Goal: Task Accomplishment & Management: Manage account settings

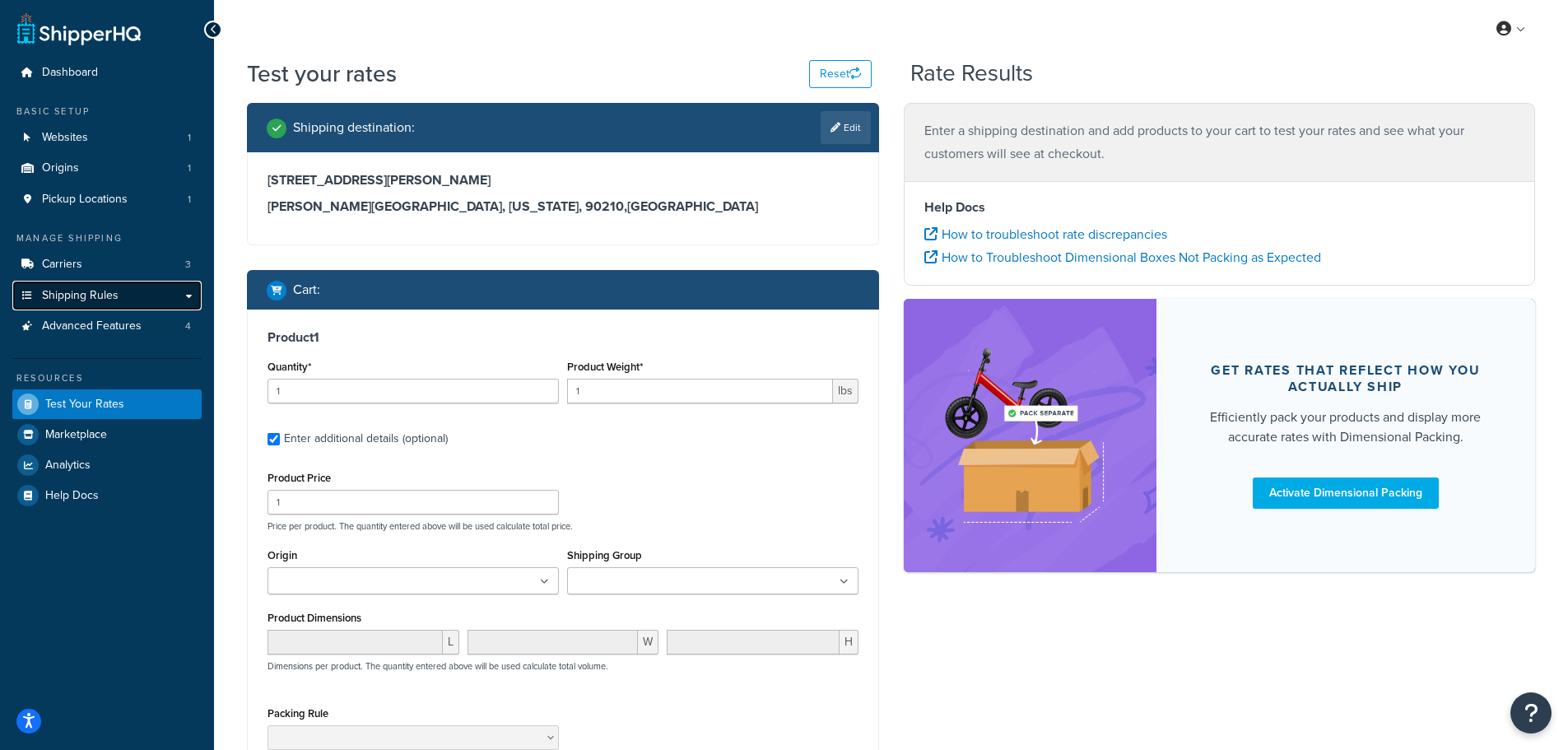
click at [102, 289] on span "Shipping Rules" at bounding box center [79, 296] width 76 height 14
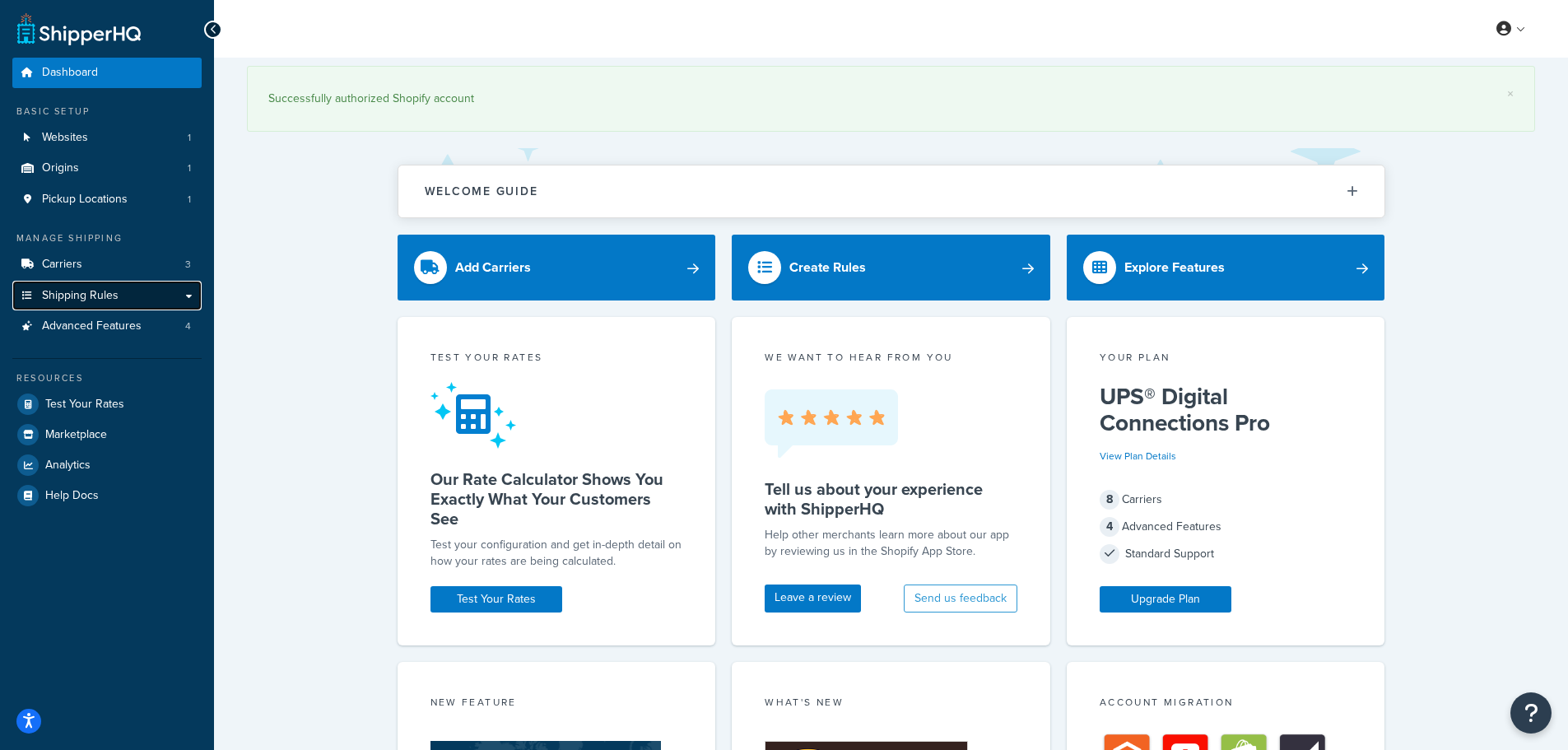
click at [144, 298] on link "Shipping Rules" at bounding box center [106, 296] width 190 height 31
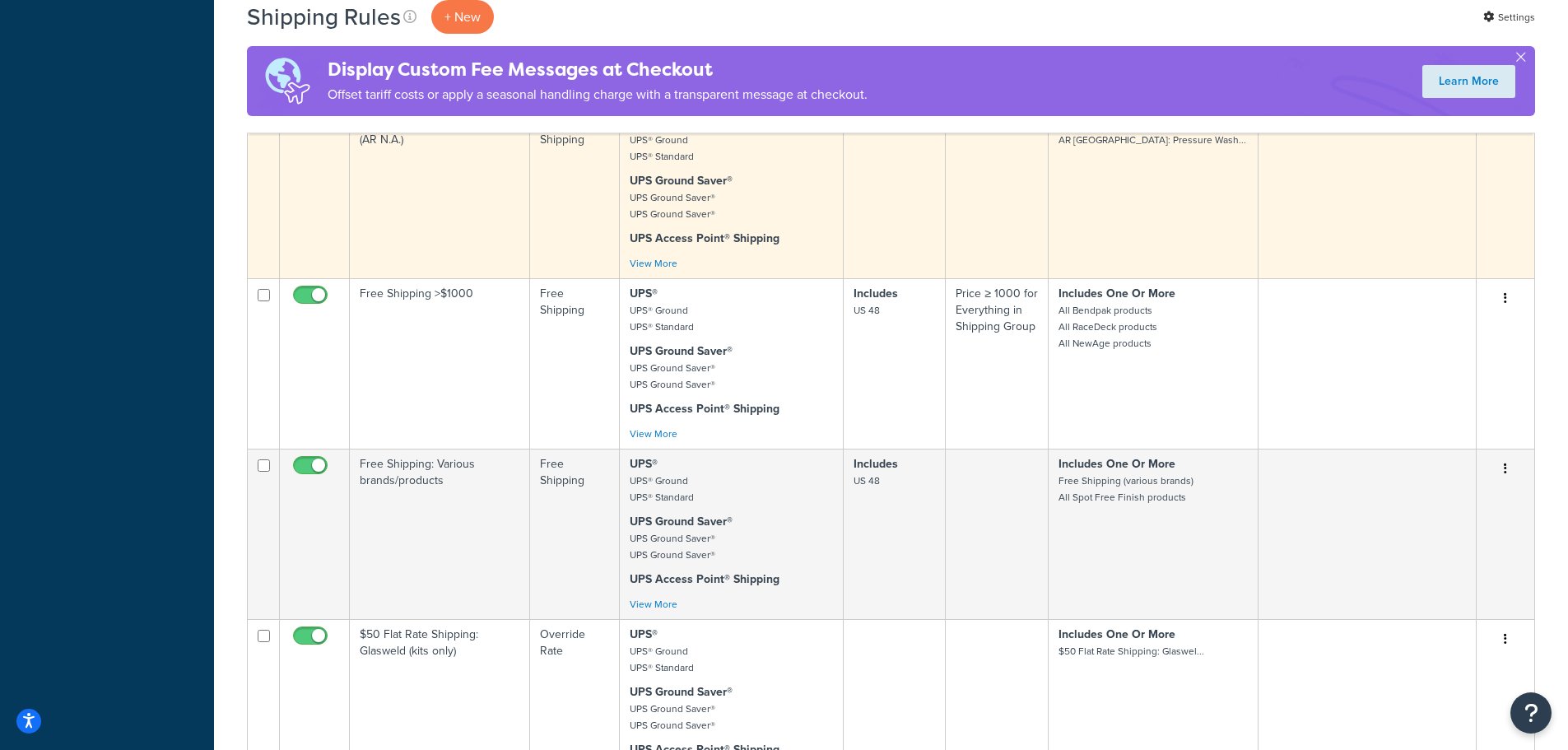
scroll to position [1565, 0]
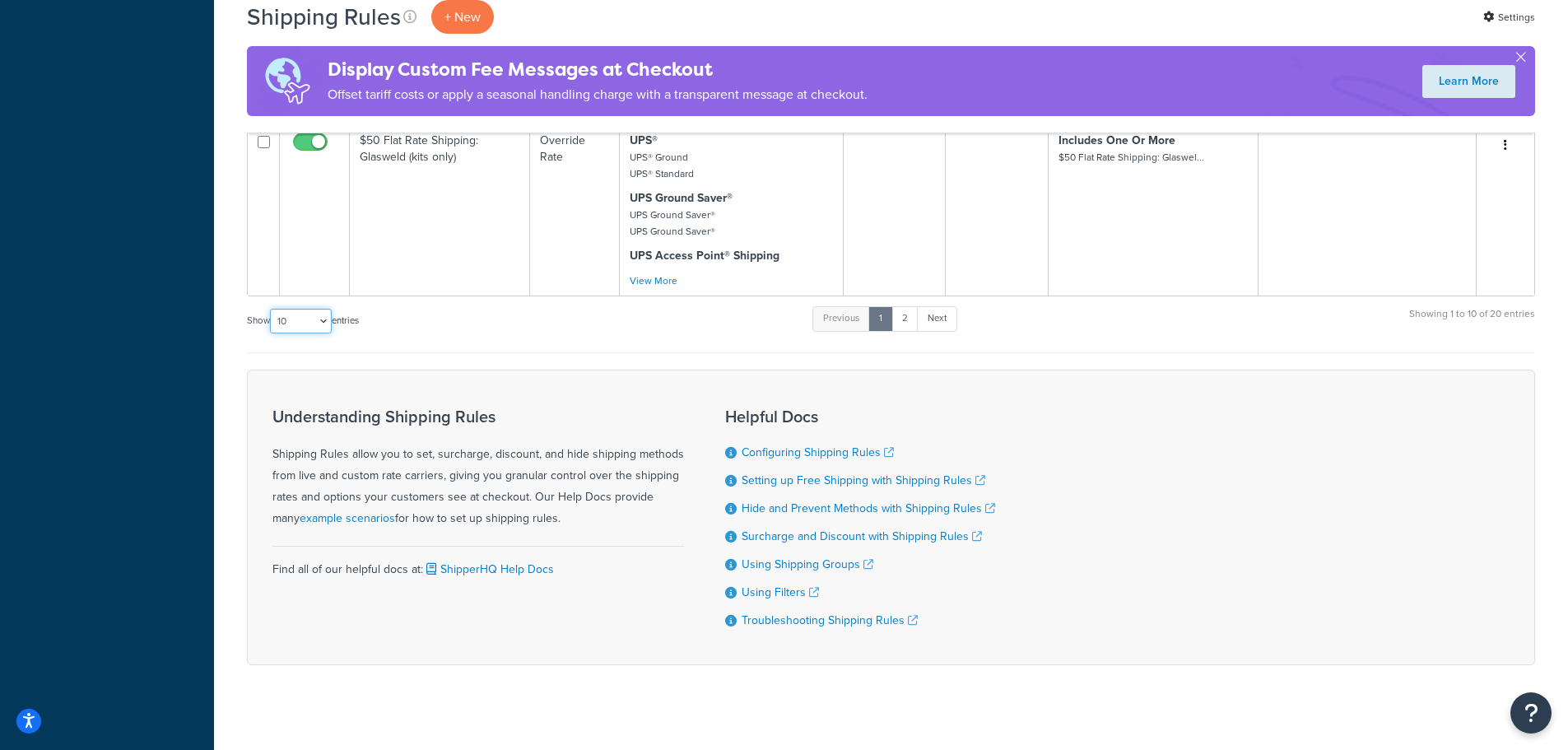
click at [286, 320] on select "10 15 25 50 100 1000" at bounding box center [301, 321] width 62 height 25
select select "50"
click at [272, 309] on select "10 15 25 50 100 1000" at bounding box center [301, 321] width 62 height 25
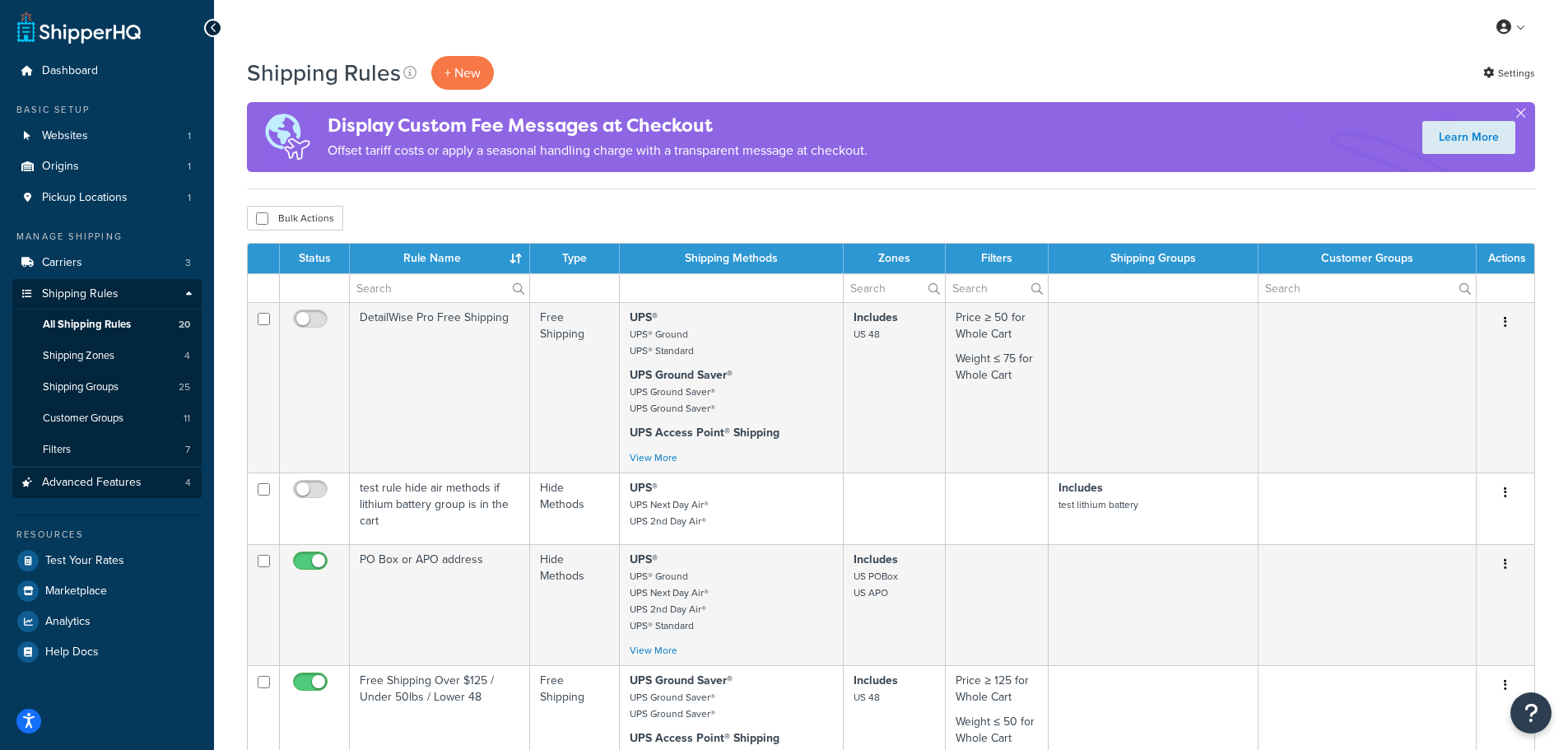
scroll to position [0, 0]
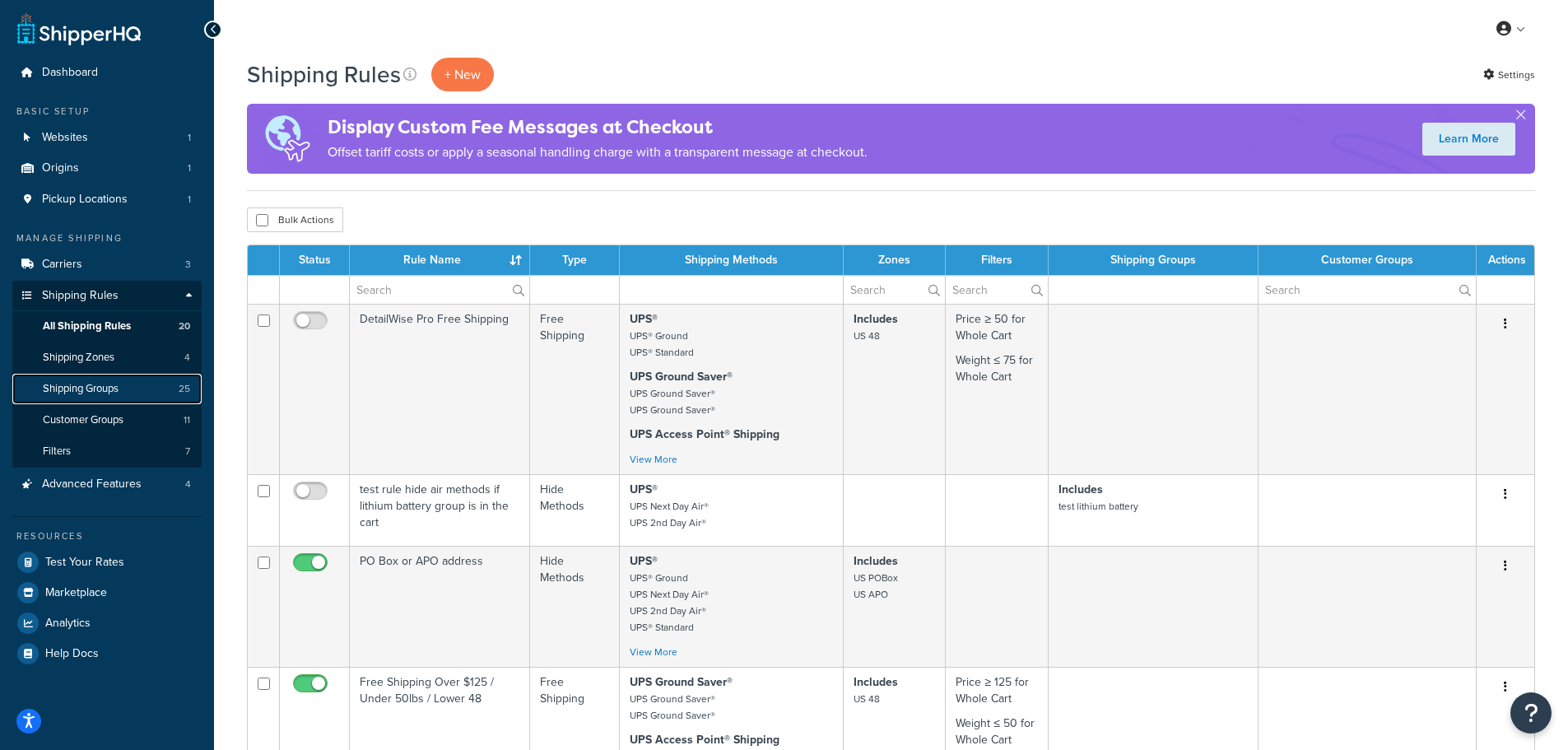
click at [85, 391] on span "Shipping Groups" at bounding box center [80, 389] width 75 height 14
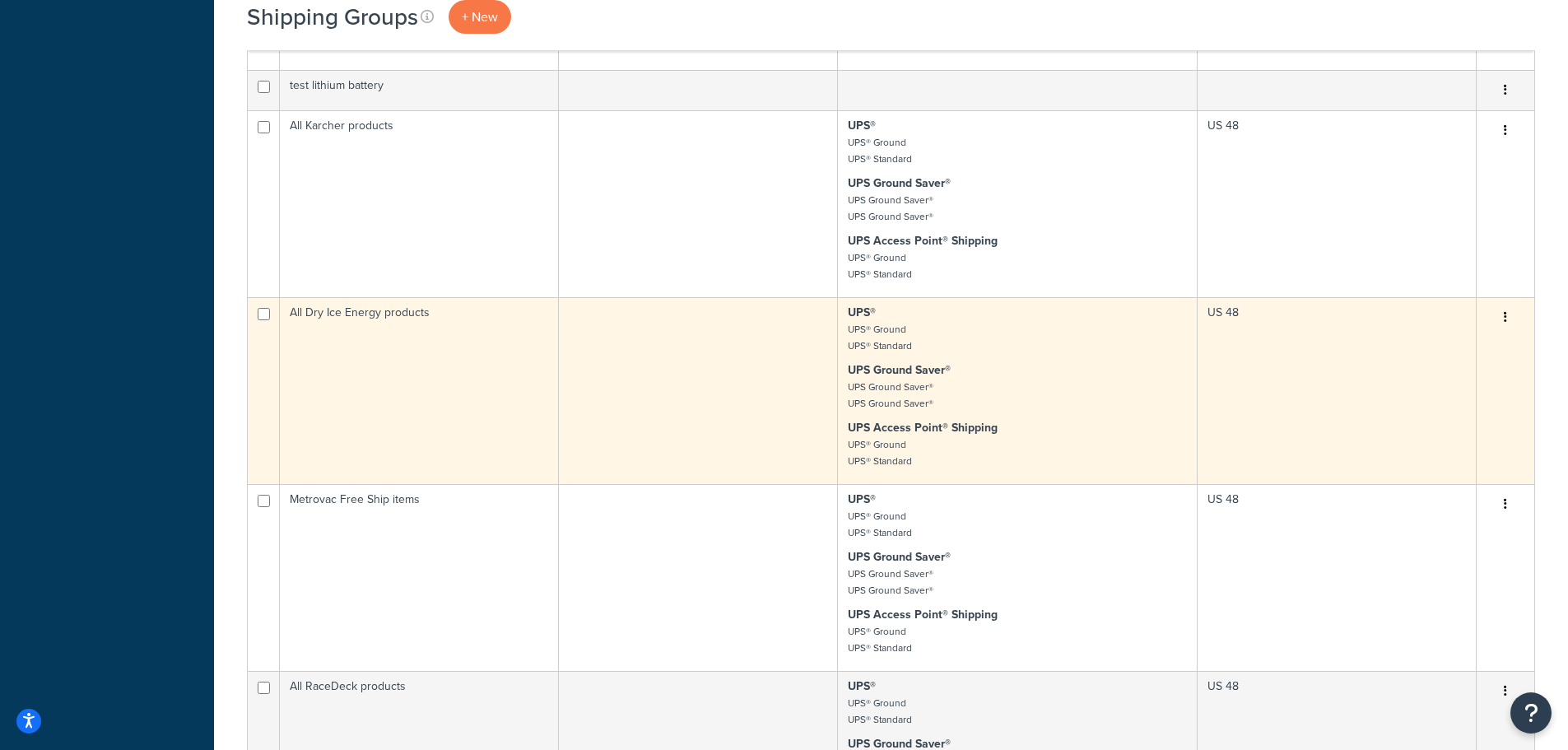
scroll to position [1565, 0]
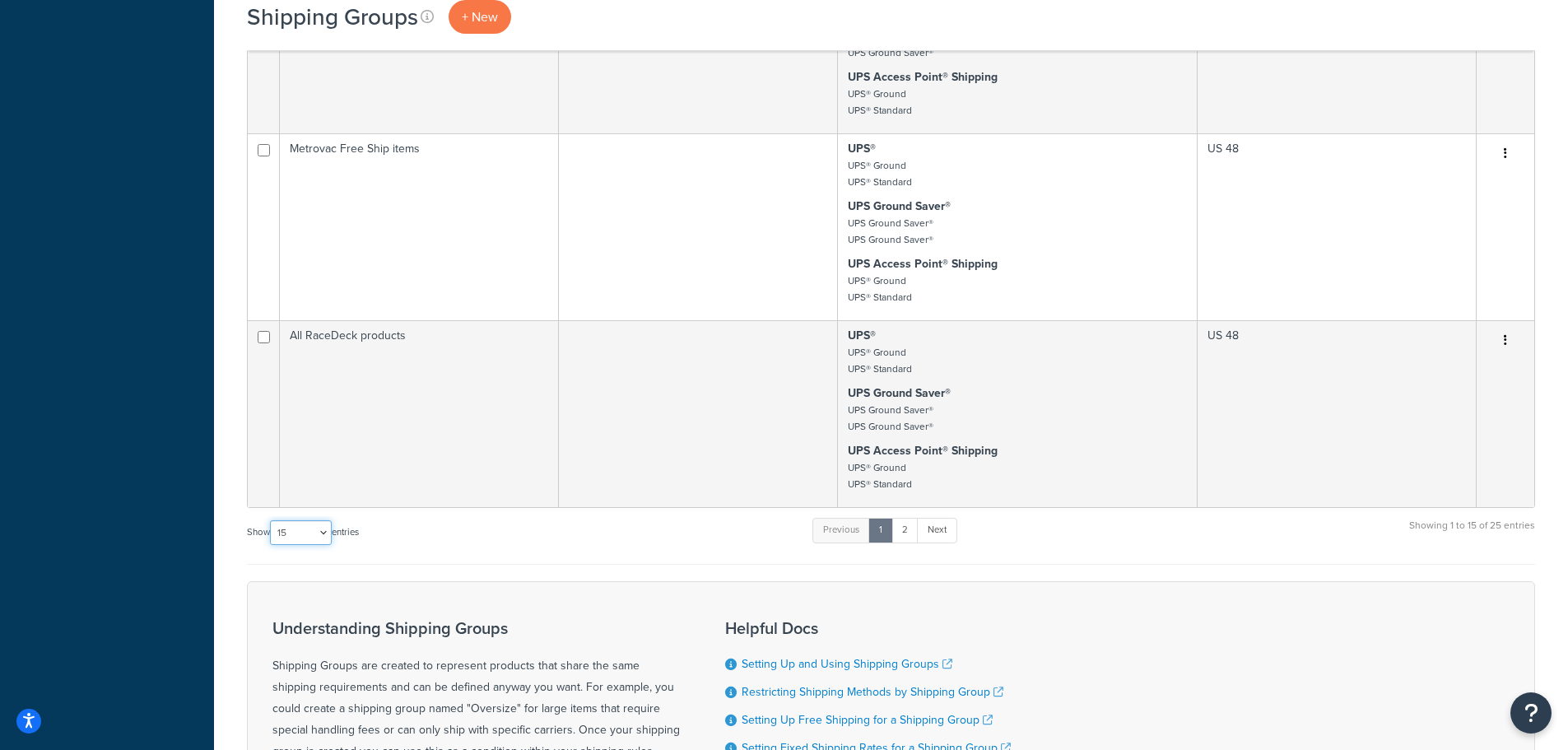
click at [309, 528] on select "10 15 25 50 100" at bounding box center [301, 532] width 62 height 25
select select "50"
click at [272, 545] on select "10 15 25 50 100" at bounding box center [301, 532] width 62 height 25
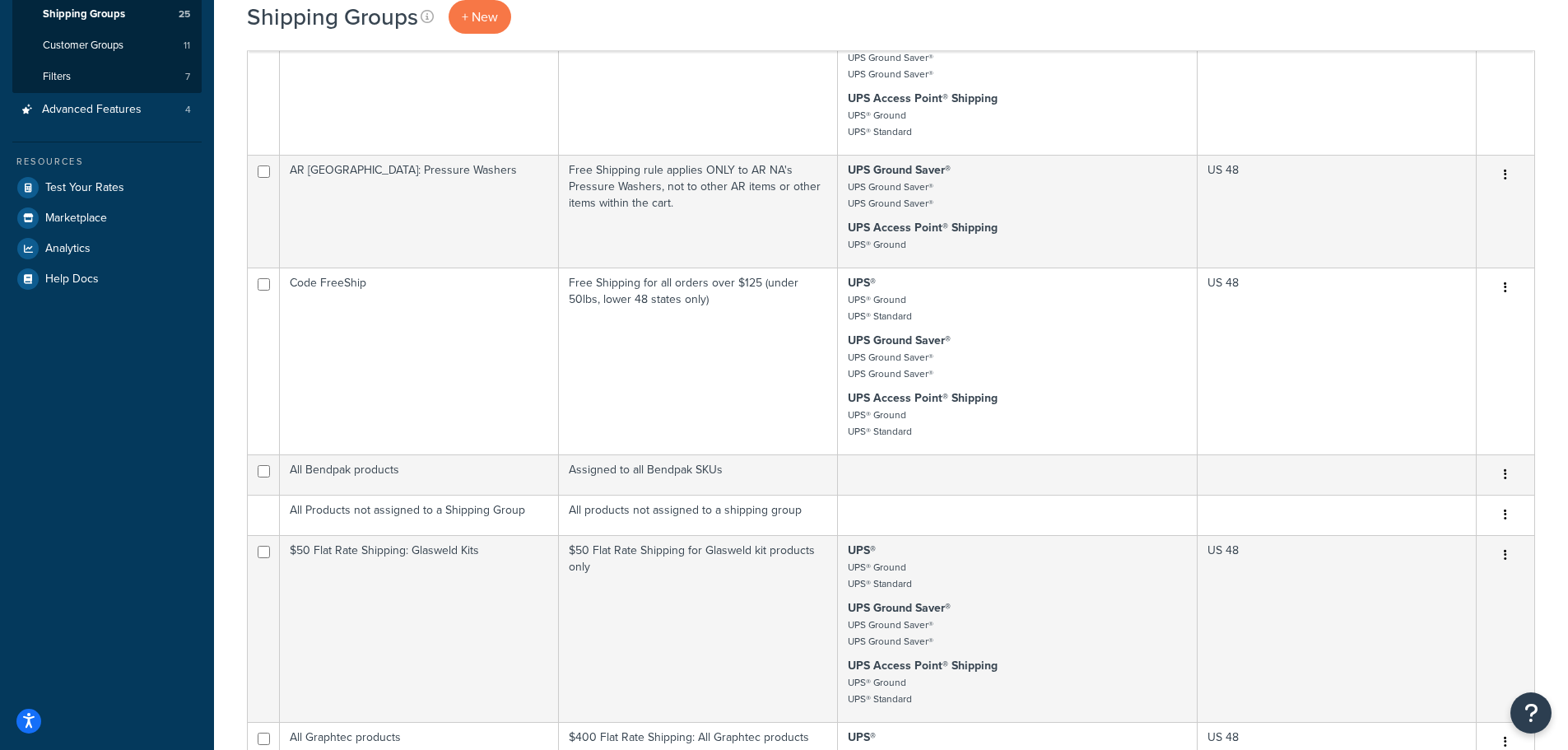
scroll to position [165, 0]
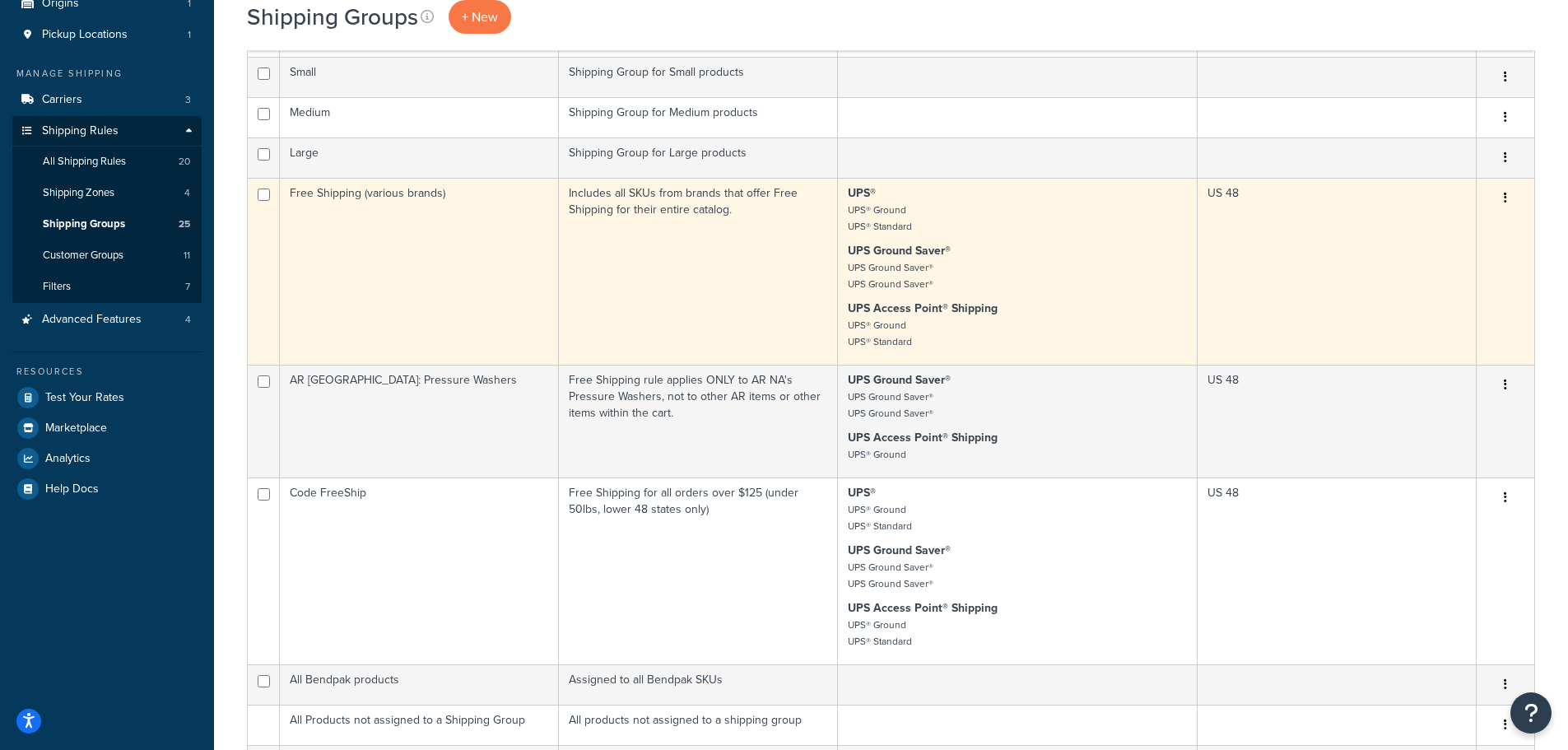
click at [411, 197] on td "Free Shipping (various brands)" at bounding box center [419, 271] width 279 height 187
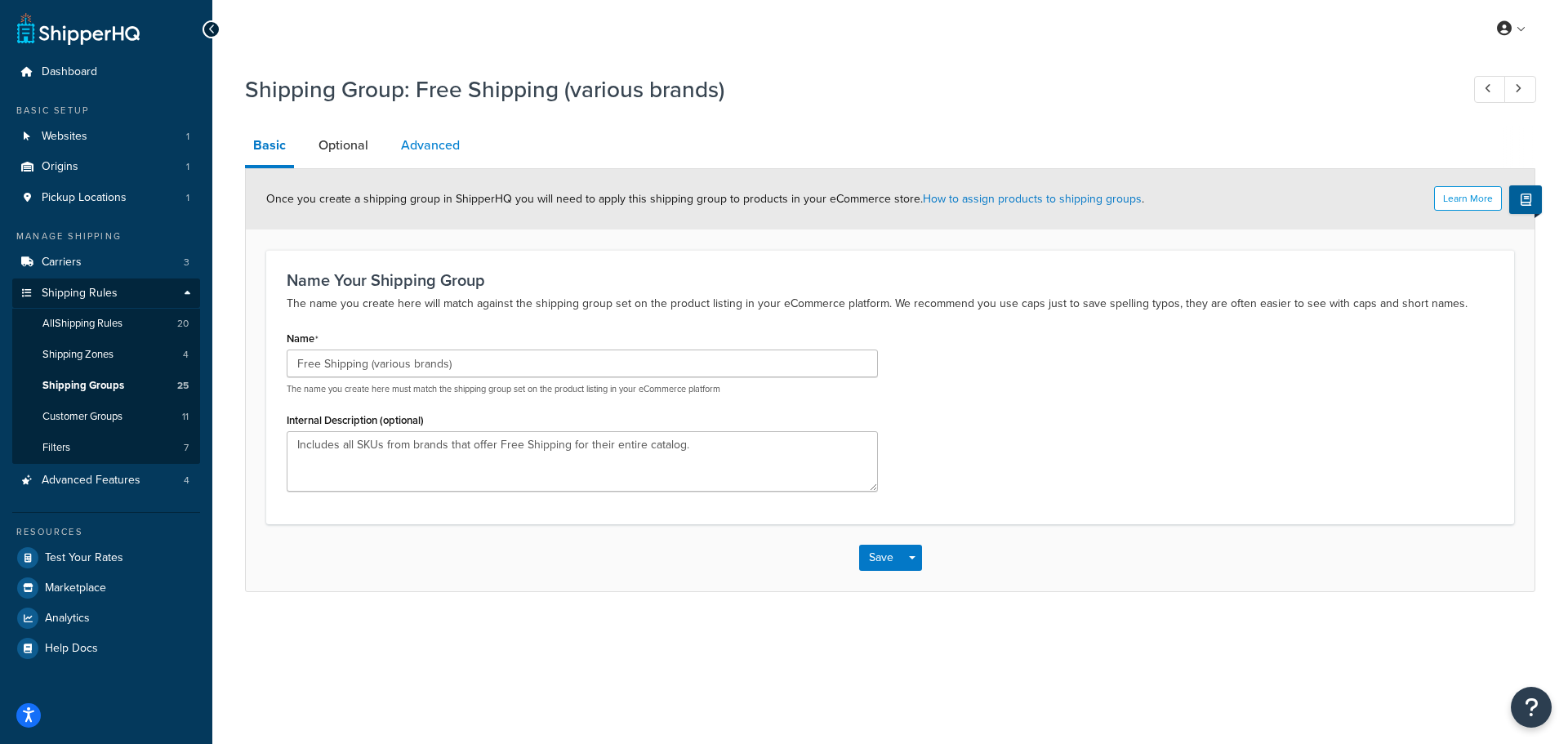
click at [416, 137] on link "Advanced" at bounding box center [431, 146] width 75 height 39
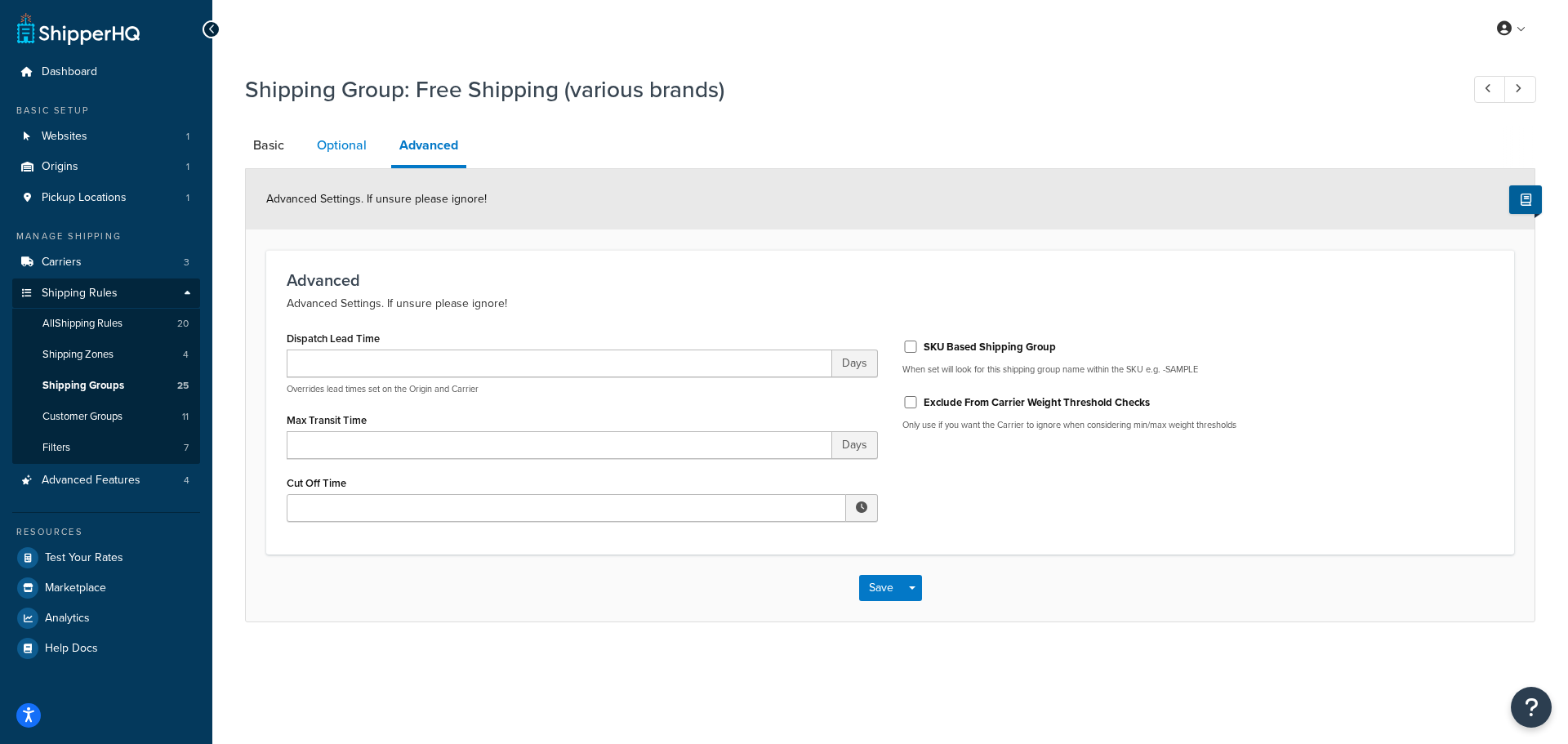
click at [339, 146] on link "Optional" at bounding box center [341, 146] width 66 height 39
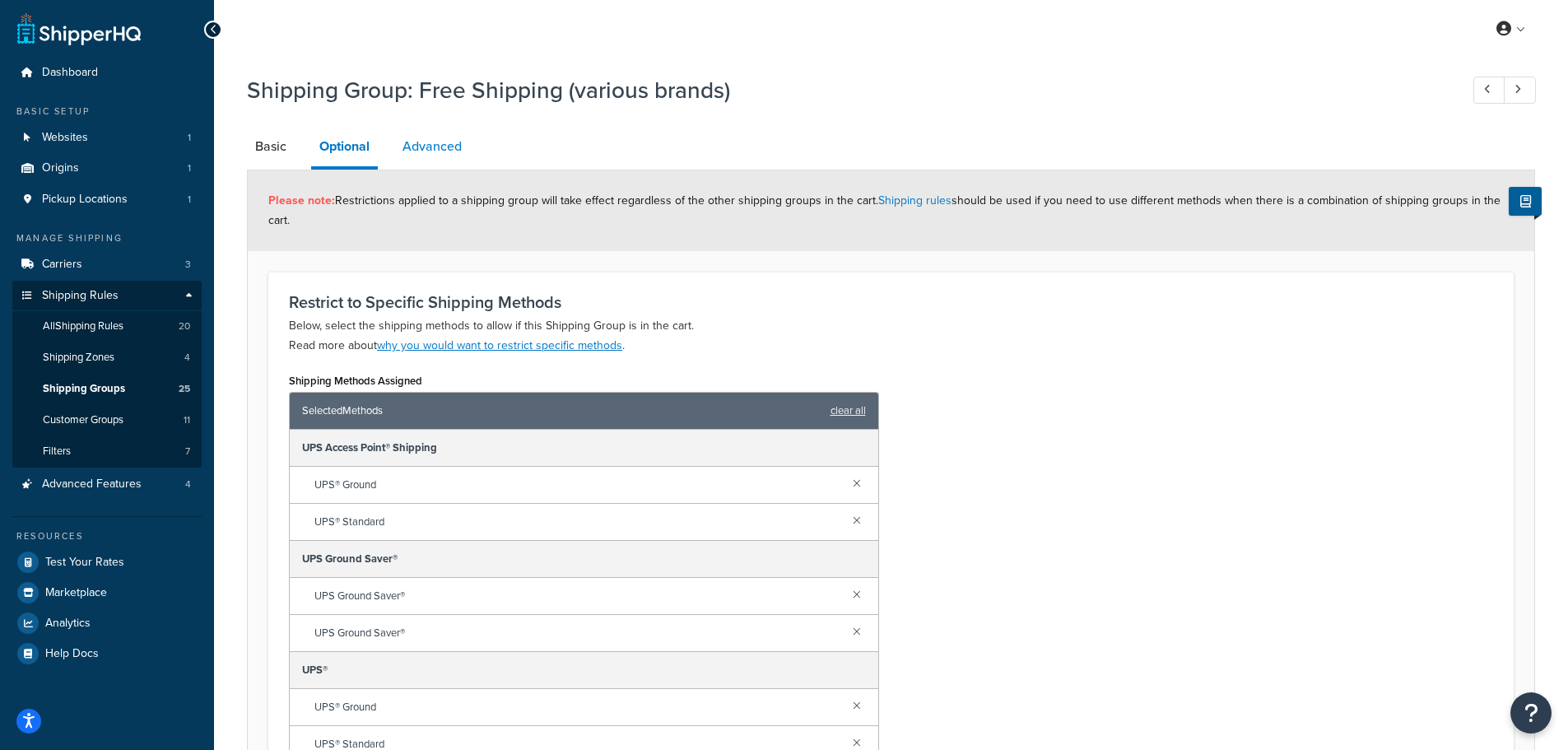
click at [435, 146] on link "Advanced" at bounding box center [432, 147] width 75 height 40
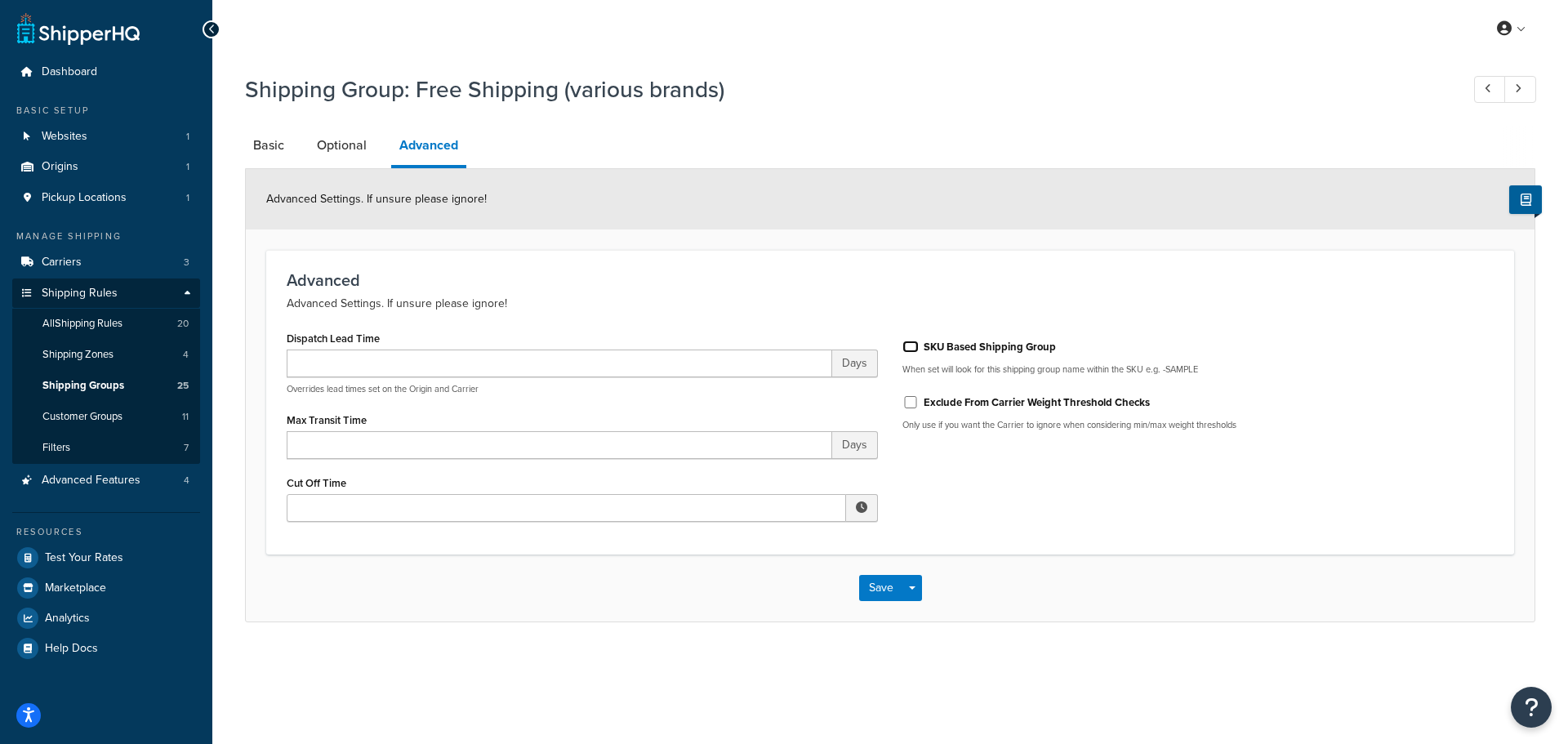
click at [914, 351] on input "SKU Based Shipping Group" at bounding box center [911, 347] width 17 height 12
checkbox input "false"
click at [100, 410] on span "Customer Groups" at bounding box center [82, 417] width 80 height 14
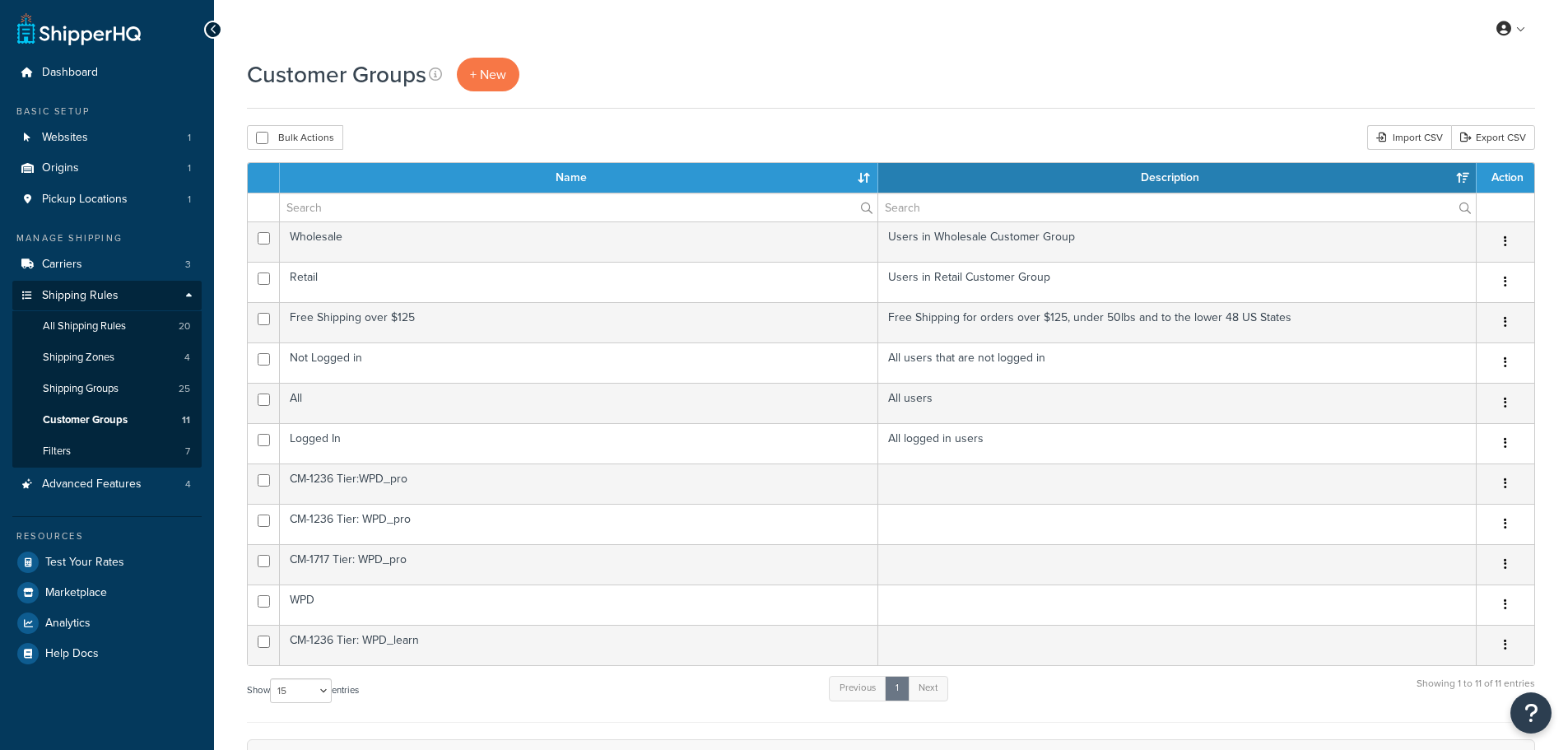
select select "15"
click at [84, 330] on span "All Shipping Rules" at bounding box center [84, 327] width 83 height 14
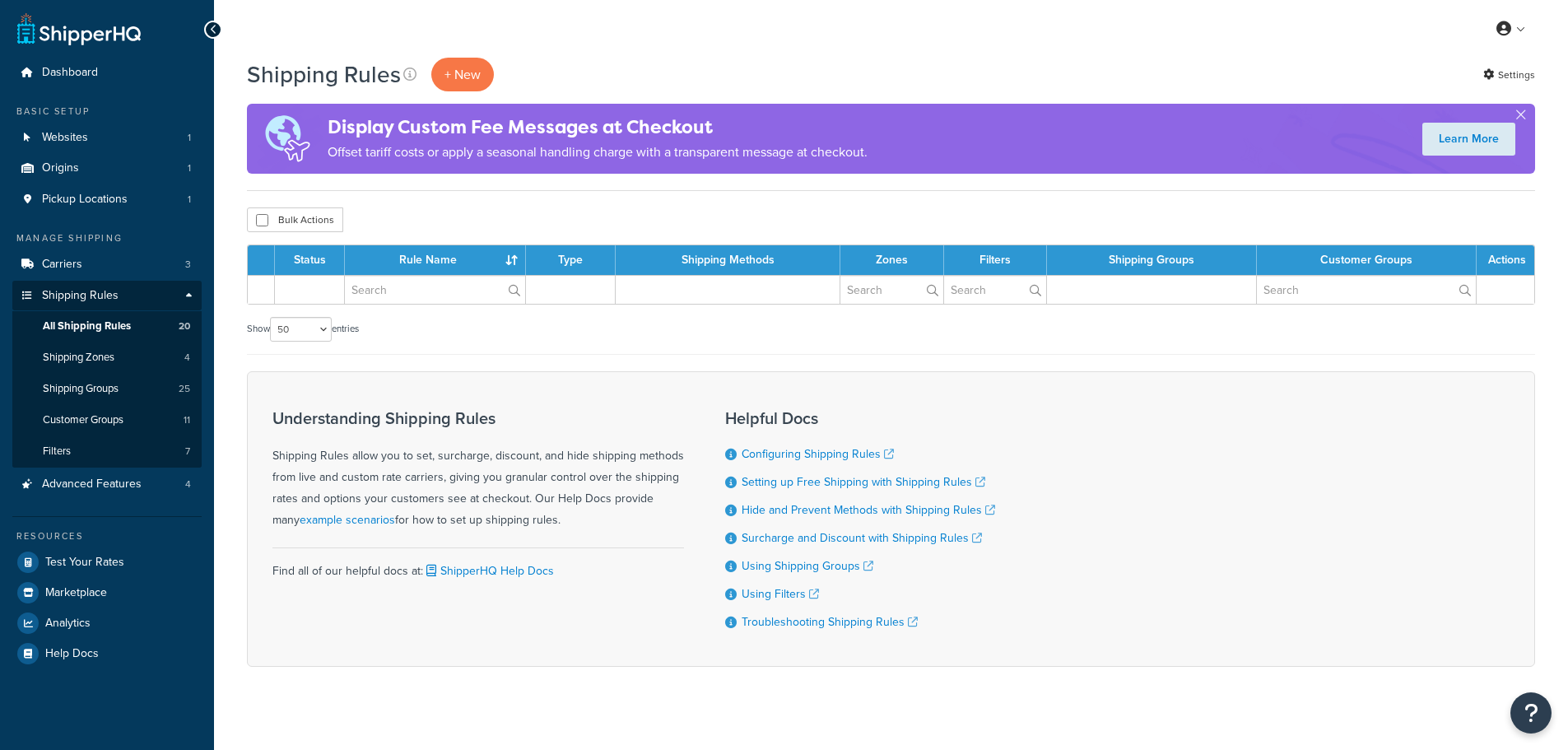
select select "50"
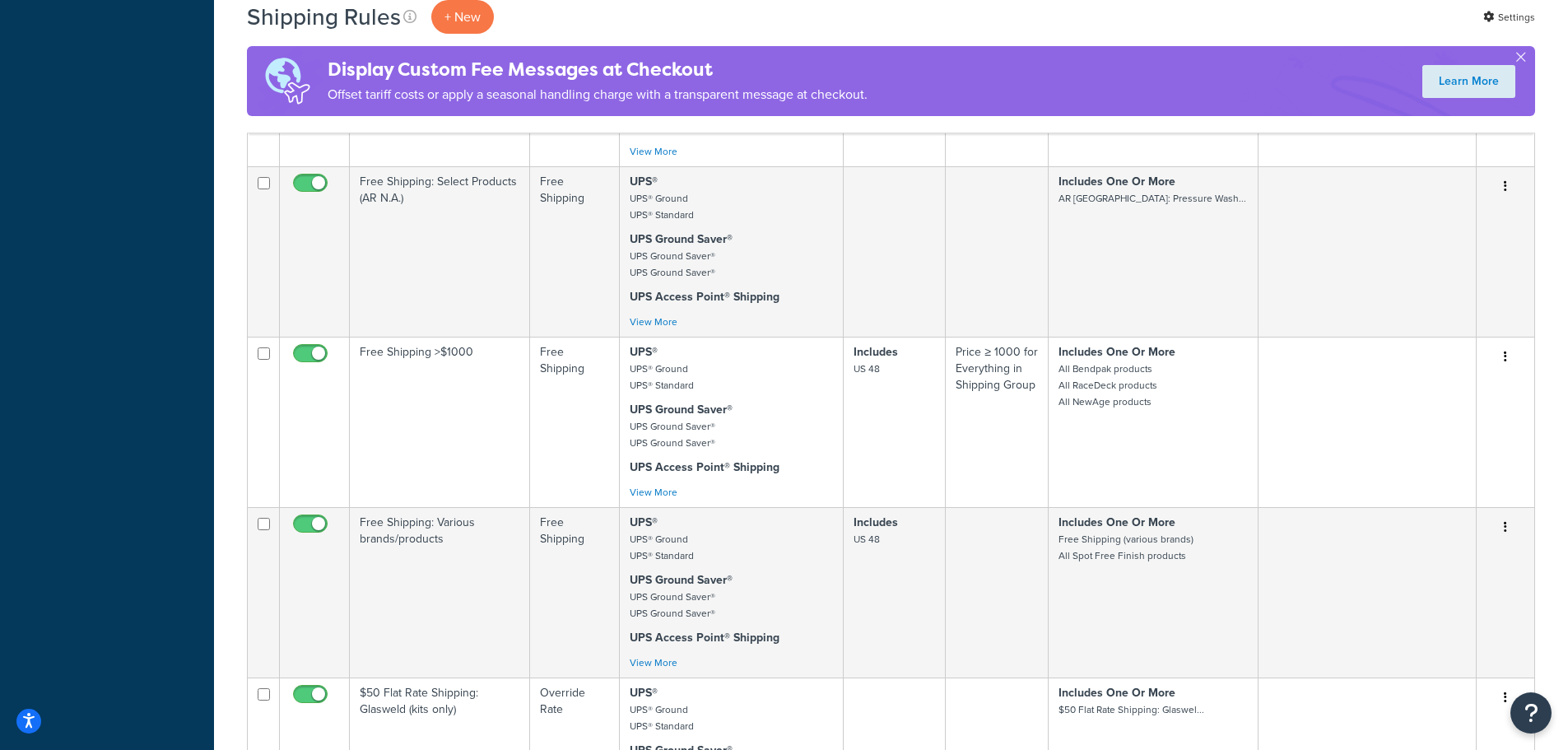
scroll to position [988, 0]
